Goal: Task Accomplishment & Management: Complete application form

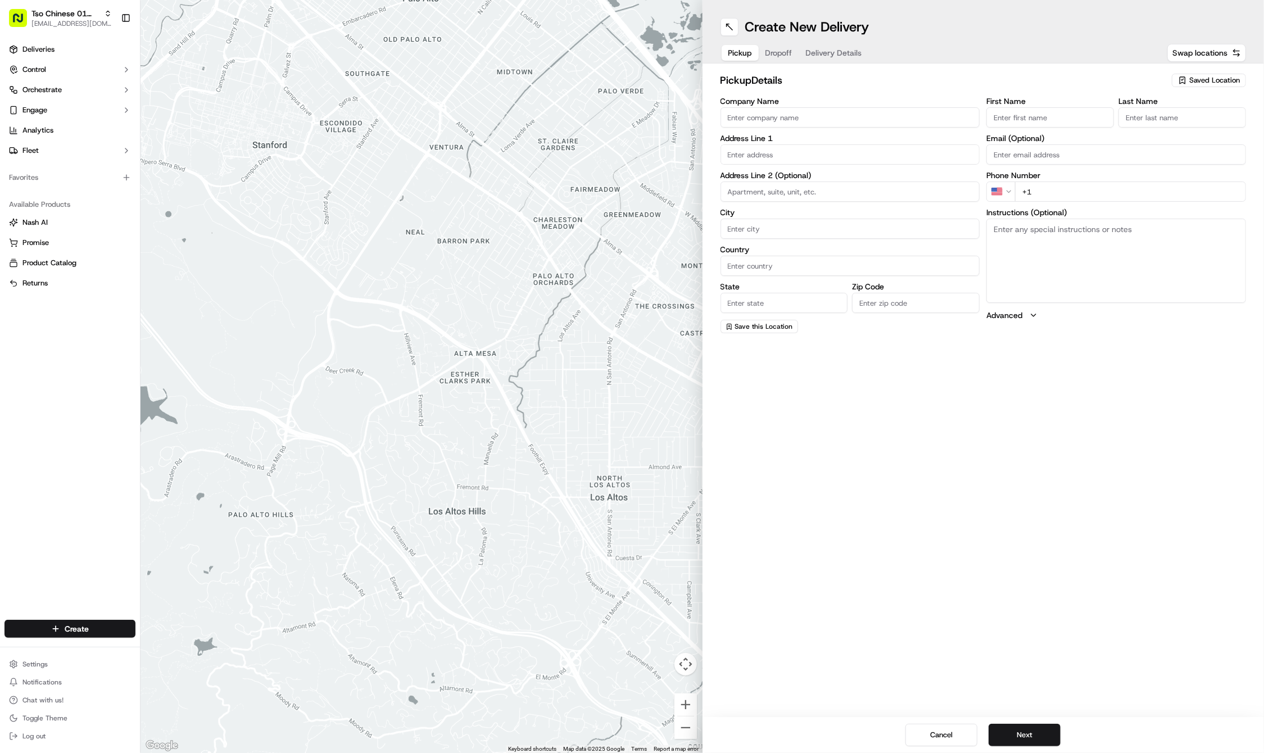
click at [1195, 81] on span "Saved Location" at bounding box center [1214, 80] width 51 height 10
click at [1177, 119] on span "(01) Tso Chinese Takeout & Delivery Cherrywood" at bounding box center [1190, 127] width 138 height 20
type input "(01) Tso Chinese Takeout & Delivery Cherrywood"
type input "Ste E-5"
type input "Austin"
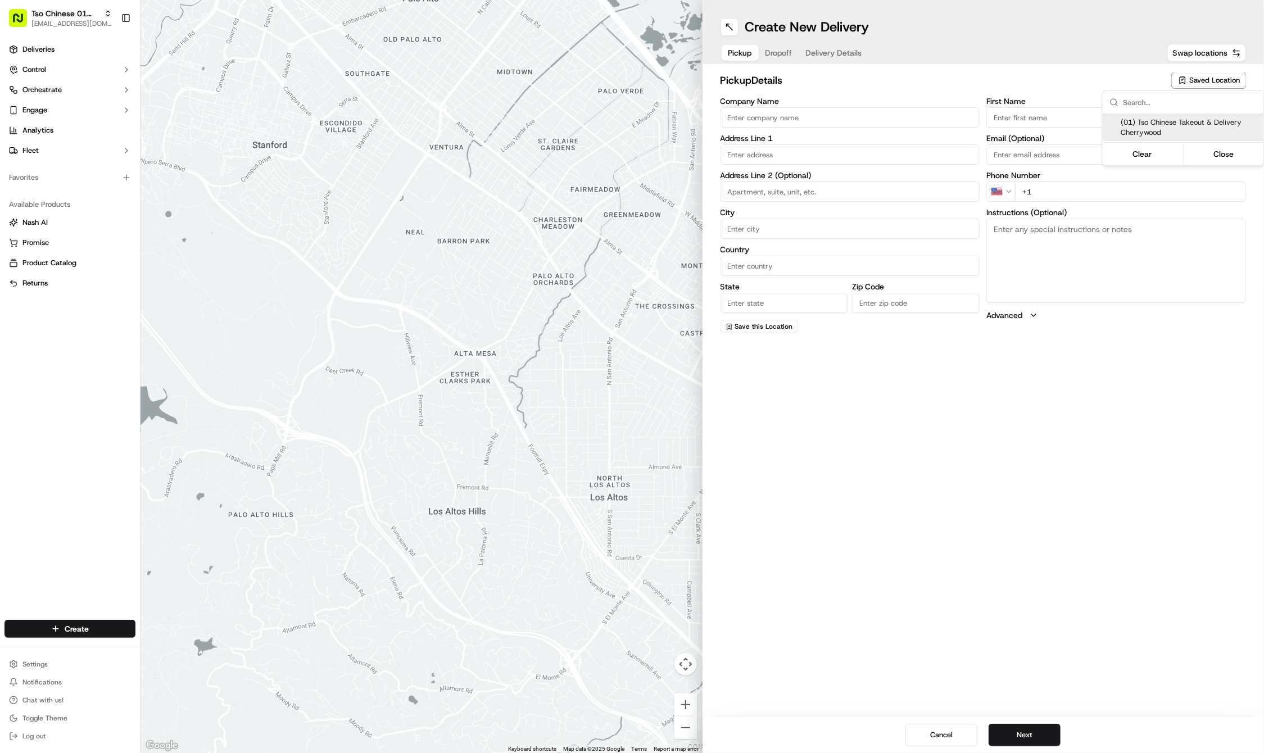
type input "US"
type input "[GEOGRAPHIC_DATA]"
type input "78722"
type input "Tso Chinese"
type input "Cherrywood Manager"
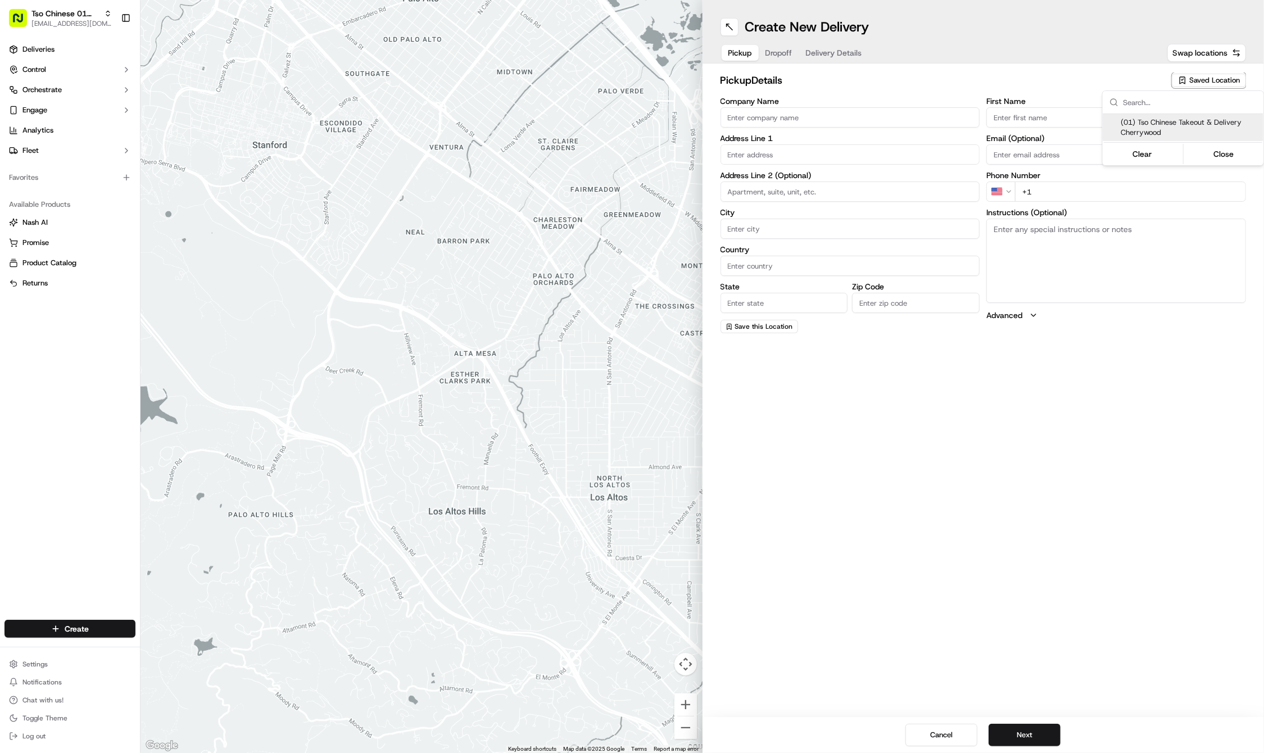
type input "[EMAIL_ADDRESS][DOMAIN_NAME]"
type input "[PHONE_NUMBER]"
type input "[STREET_ADDRESS]"
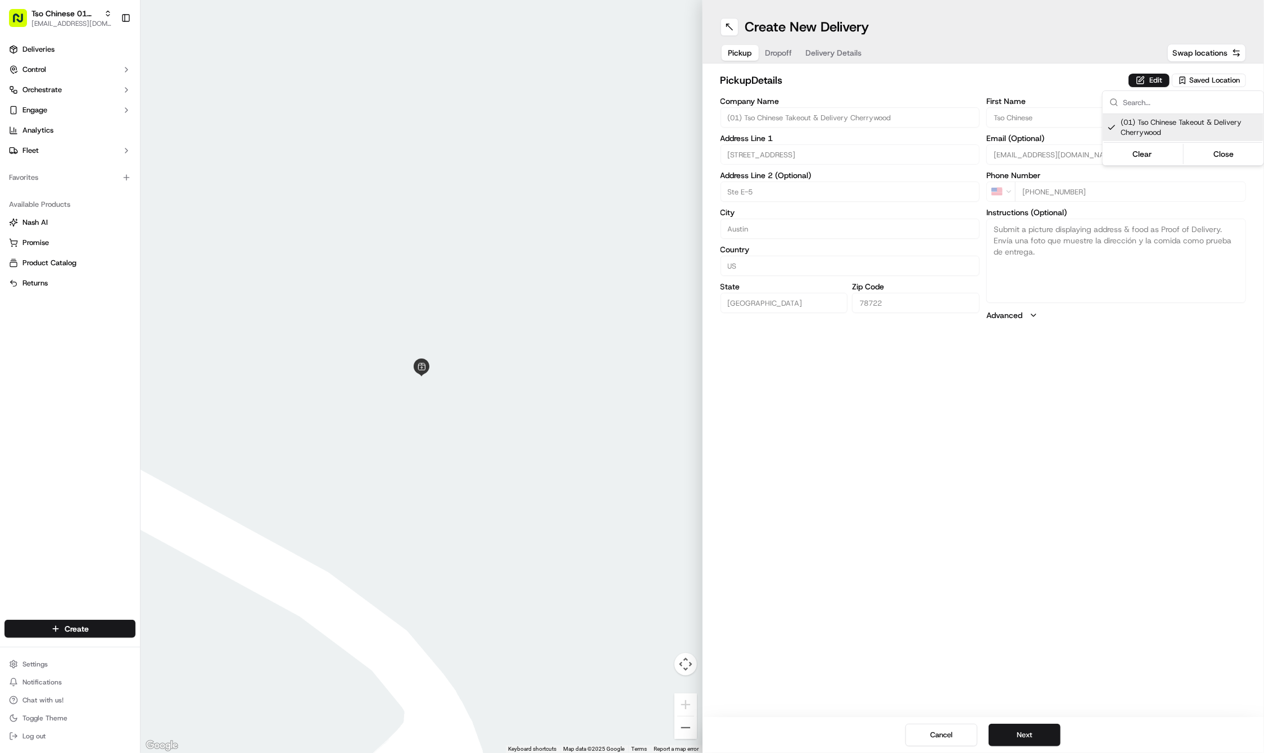
click at [1034, 736] on html "Tso Chinese 01 Cherrywood [EMAIL_ADDRESS][DOMAIN_NAME] Toggle Sidebar Deliverie…" at bounding box center [632, 376] width 1264 height 753
click at [1034, 736] on button "Next" at bounding box center [1025, 735] width 72 height 22
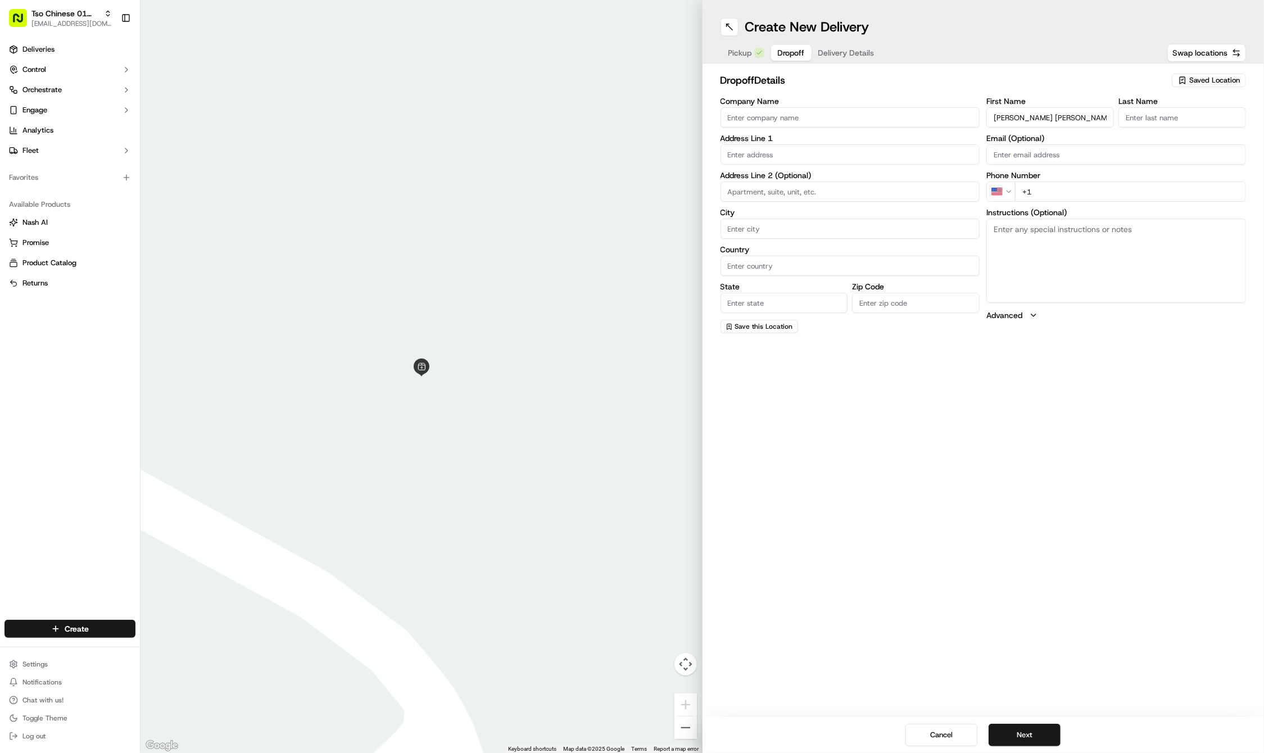
type input "[PERSON_NAME] [PERSON_NAME]"
click at [795, 162] on input "text" at bounding box center [851, 154] width 260 height 20
type input "[GEOGRAPHIC_DATA]"
click at [737, 160] on input "text" at bounding box center [851, 154] width 260 height 20
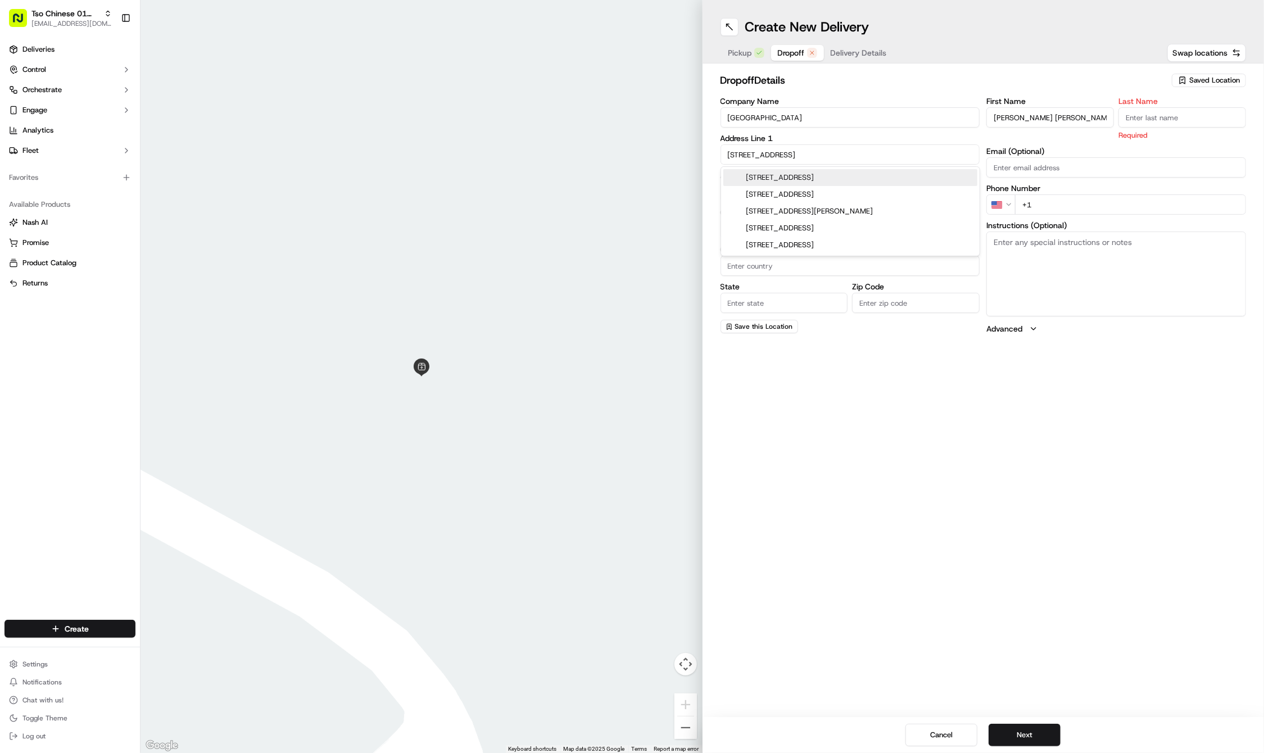
click at [791, 176] on div "[STREET_ADDRESS]" at bounding box center [850, 177] width 254 height 17
type input "[STREET_ADDRESS]"
type input "Austin"
type input "[GEOGRAPHIC_DATA]"
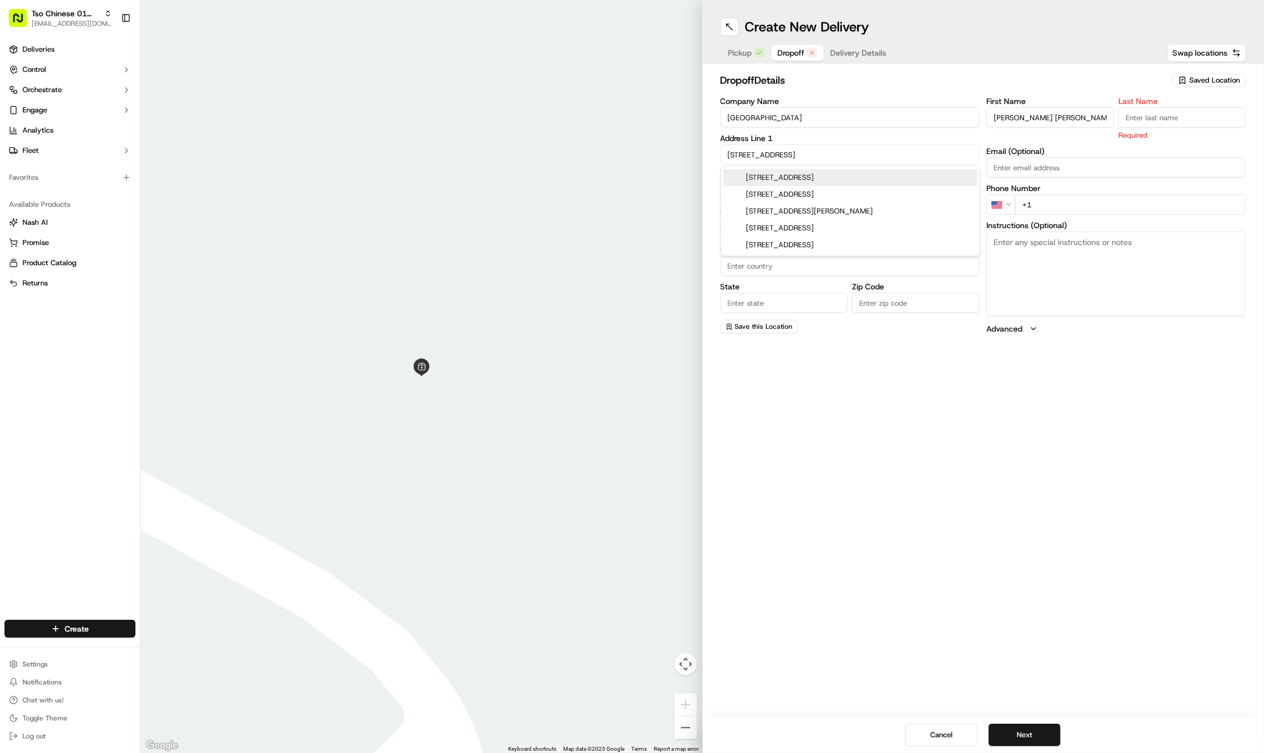
type input "78702"
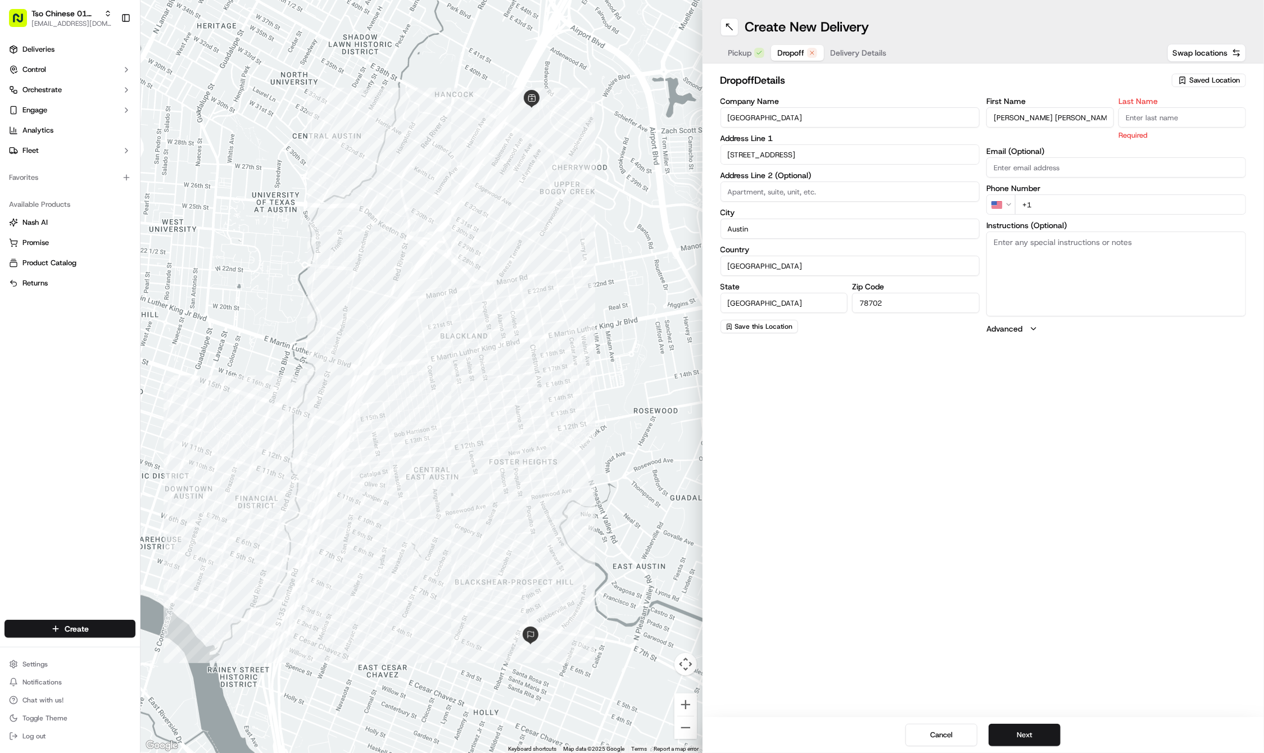
click at [995, 239] on textarea "Instructions (Optional)" at bounding box center [1116, 274] width 260 height 84
type textarea "MAIN OFFICE"
type input "."
click at [1055, 210] on div "First Name [PERSON_NAME] [PERSON_NAME] Last Name . Email (Optional) Phone Numbe…" at bounding box center [1116, 215] width 260 height 236
type input "[PHONE_NUMBER]"
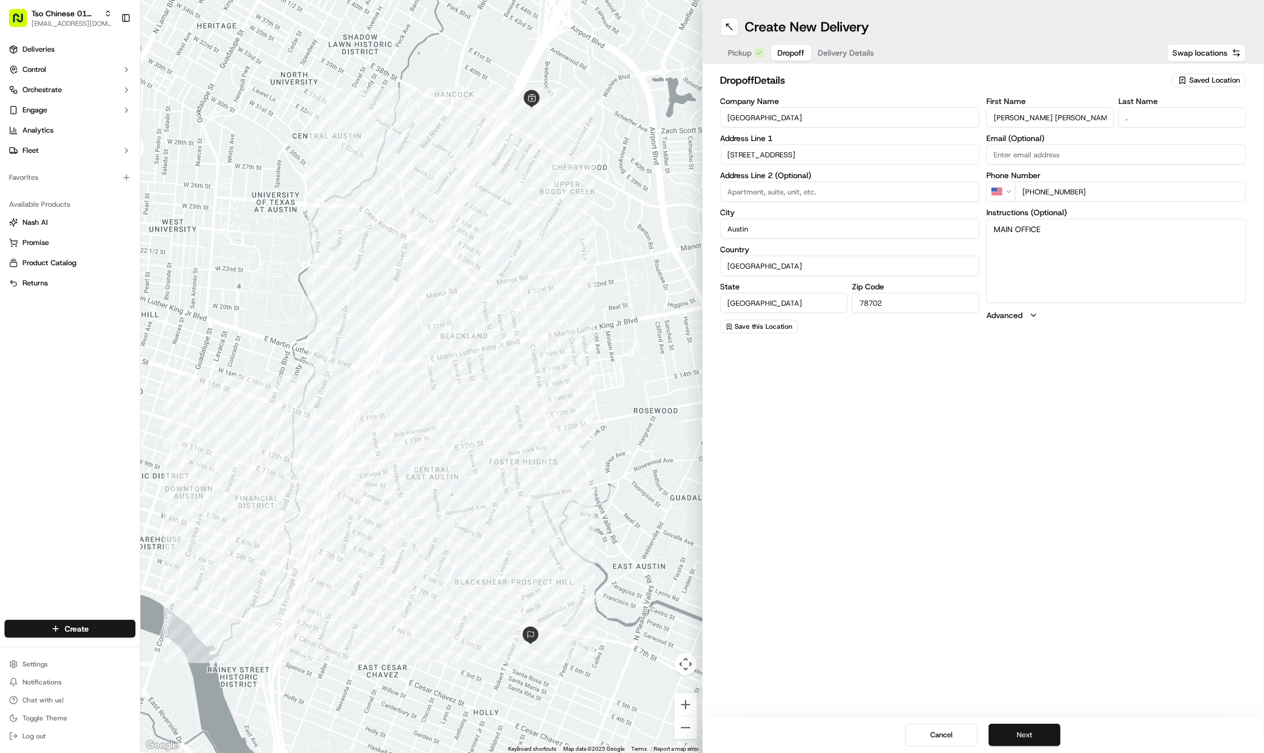
click at [1020, 727] on button "Next" at bounding box center [1025, 735] width 72 height 22
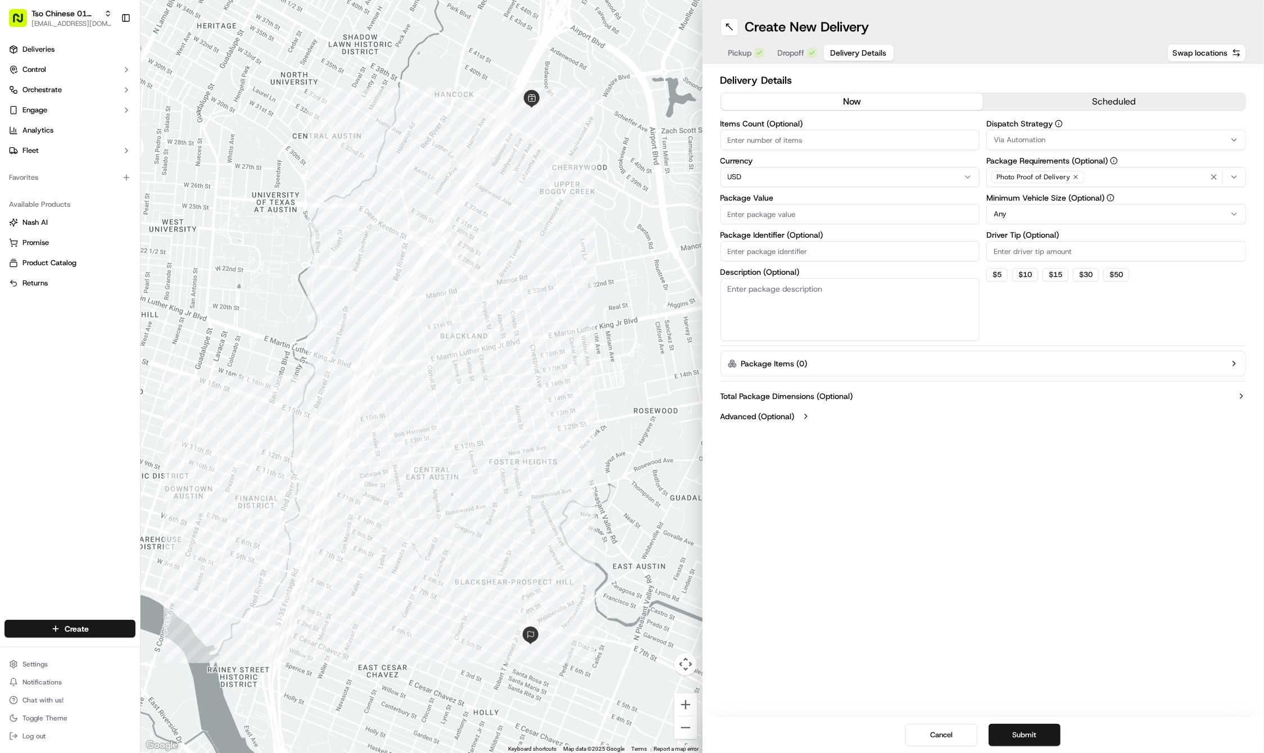
click at [1033, 134] on button "Via Automation" at bounding box center [1116, 140] width 260 height 20
click at [1037, 207] on div "Tso Cherrywood Strategy" at bounding box center [1068, 201] width 161 height 17
click at [1060, 525] on html "Tso Chinese 01 Cherrywood [EMAIL_ADDRESS][DOMAIN_NAME] Toggle Sidebar Deliverie…" at bounding box center [632, 376] width 1264 height 753
click at [1051, 219] on html "Tso Chinese 01 Cherrywood [EMAIL_ADDRESS][DOMAIN_NAME] Toggle Sidebar Deliverie…" at bounding box center [632, 376] width 1264 height 753
click at [1024, 244] on input "Driver Tip (Optional)" at bounding box center [1116, 251] width 260 height 20
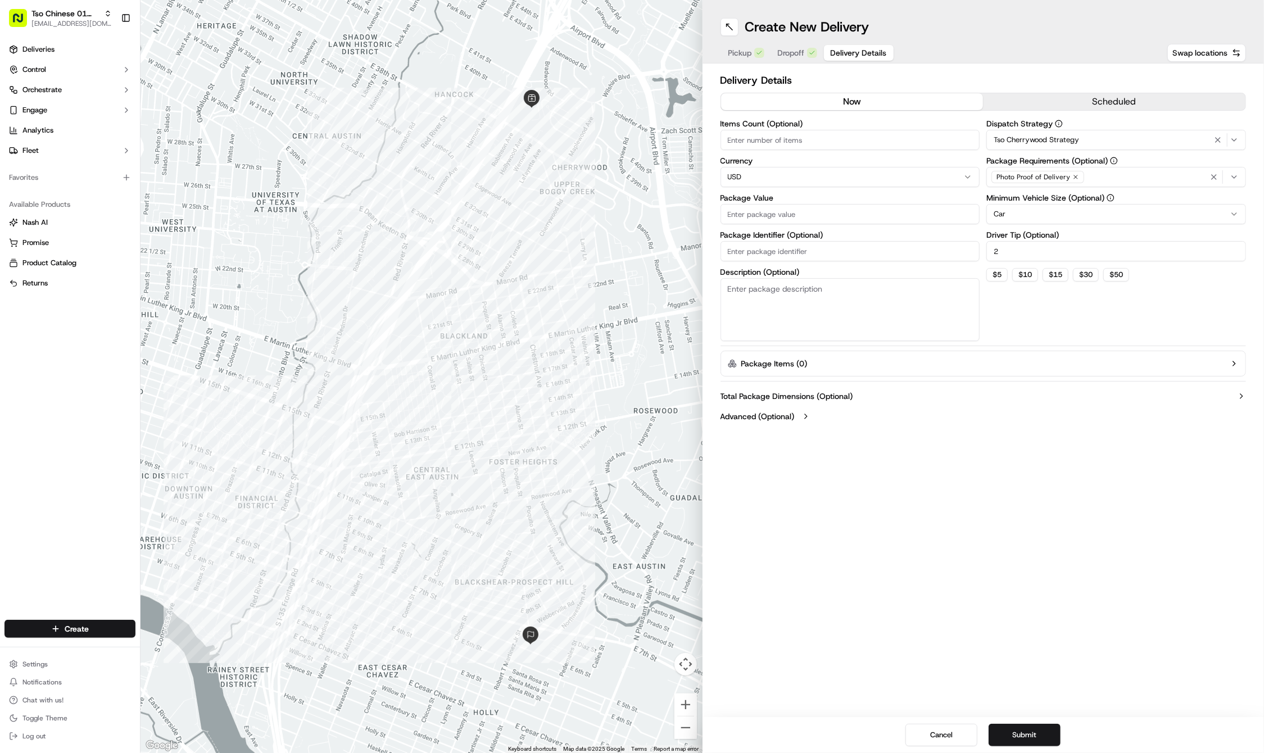
type input "2"
click at [768, 144] on input "Items Count (Optional)" at bounding box center [851, 140] width 260 height 20
type input "10"
click at [741, 212] on input "Package Value" at bounding box center [851, 214] width 260 height 20
type input "56.67"
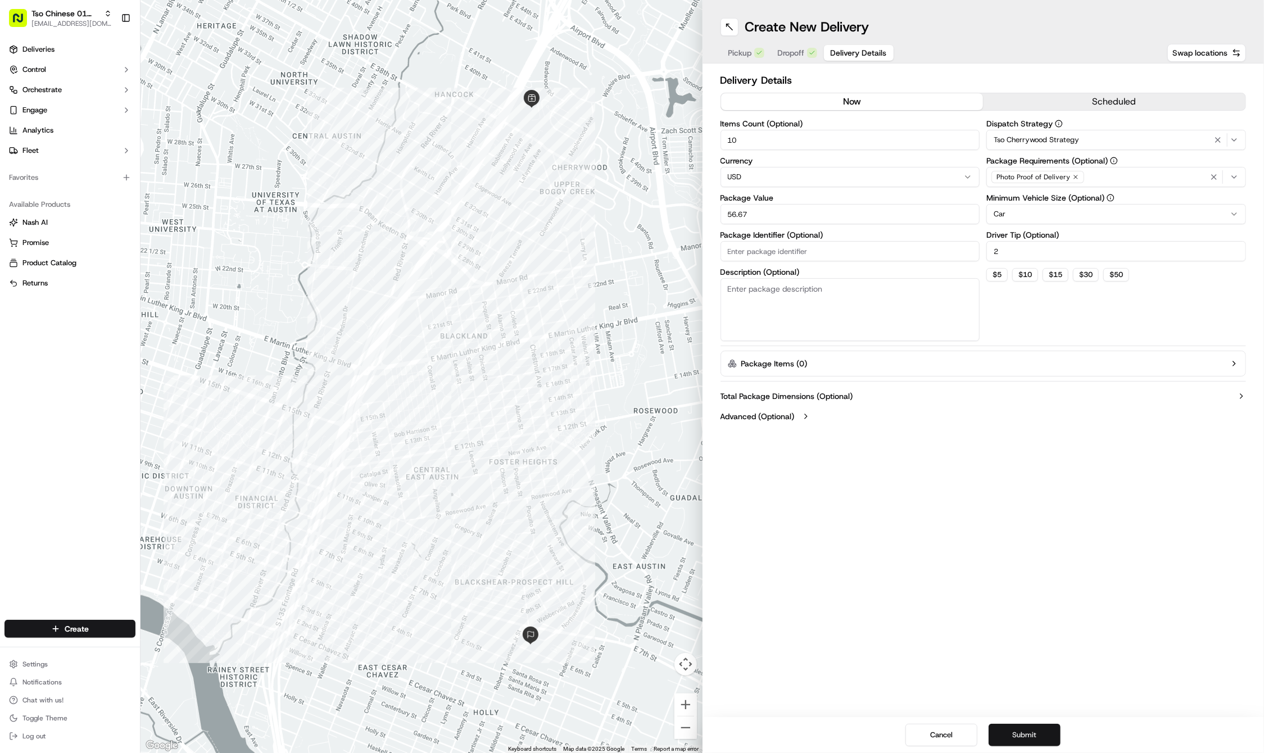
click at [1040, 728] on button "Submit" at bounding box center [1025, 735] width 72 height 22
click at [1040, 728] on div "Cancel Submit" at bounding box center [984, 735] width 562 height 36
